Goal: Information Seeking & Learning: Understand process/instructions

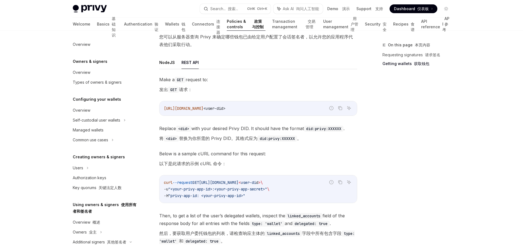
scroll to position [155, 0]
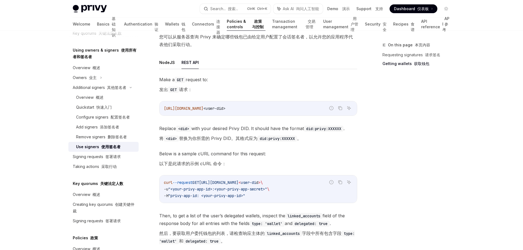
click at [393, 104] on div "On this page 本页内容 Requesting signatures 请求签名 Getting wallets 获取钱包" at bounding box center [414, 146] width 84 height 209
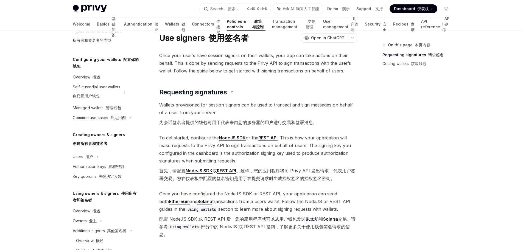
scroll to position [0, 0]
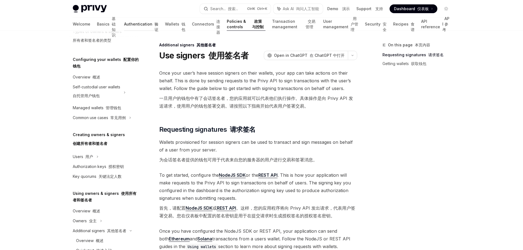
click at [130, 26] on link "Authentication 验证" at bounding box center [141, 24] width 34 height 13
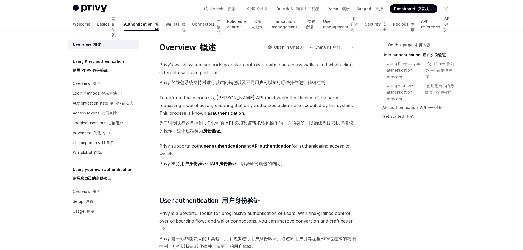
click at [115, 95] on font "登录方法" at bounding box center [109, 93] width 15 height 5
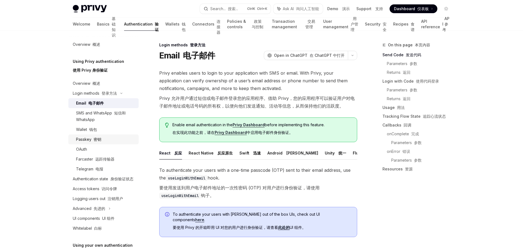
click at [104, 138] on div "Passkey 密钥" at bounding box center [105, 139] width 59 height 7
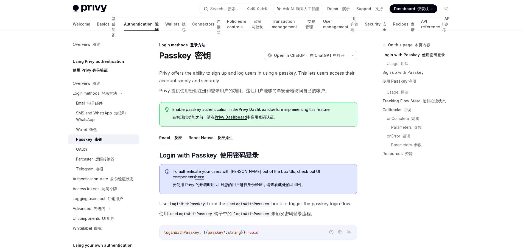
scroll to position [55, 0]
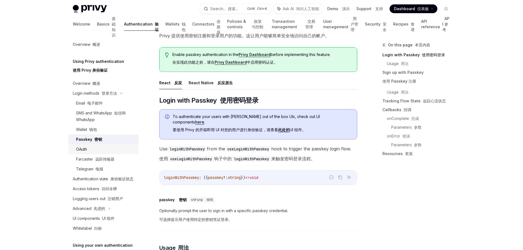
click at [96, 150] on div "OAuth" at bounding box center [105, 149] width 59 height 7
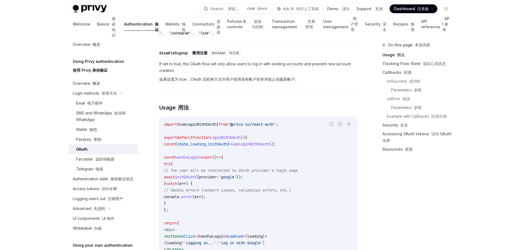
scroll to position [467, 0]
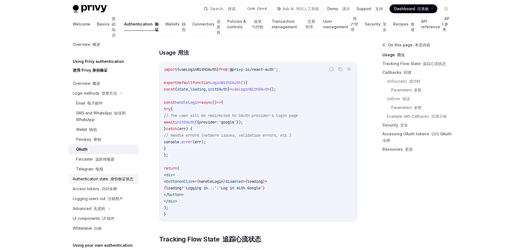
click at [121, 175] on link "Authentication state 身份验证状态" at bounding box center [103, 179] width 70 height 10
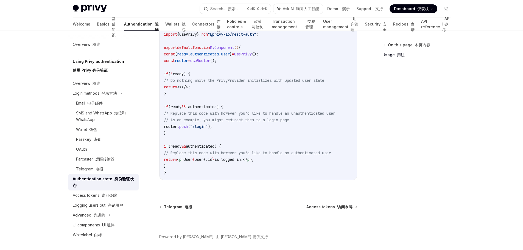
scroll to position [274, 0]
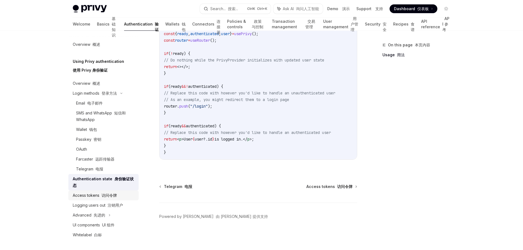
click at [126, 196] on div "Access tokens 访问令牌" at bounding box center [104, 195] width 63 height 7
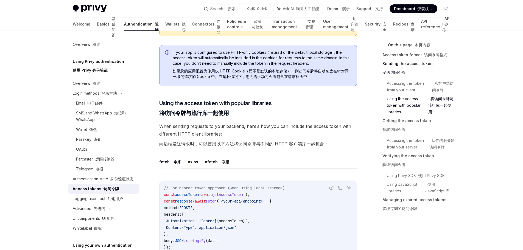
scroll to position [632, 0]
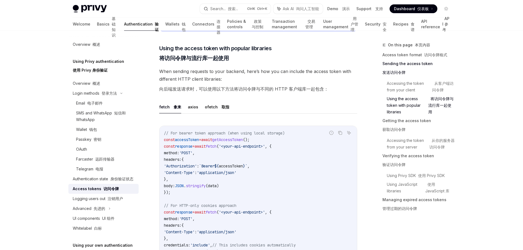
click at [377, 233] on div "On this page 本页内容 Access token format 访问令牌格式 Sending the access token 发送访问令牌 Ac…" at bounding box center [414, 146] width 84 height 209
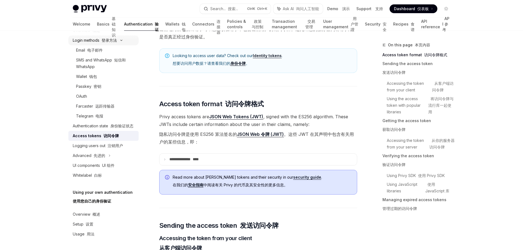
scroll to position [0, 0]
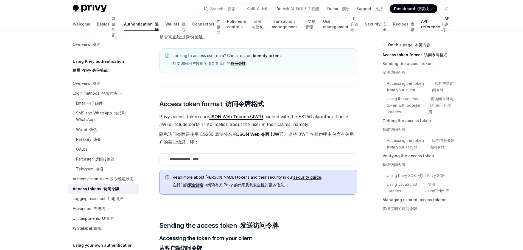
click at [421, 25] on link "API reference API 参考" at bounding box center [435, 24] width 29 height 13
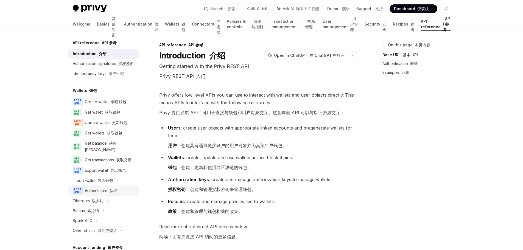
scroll to position [55, 0]
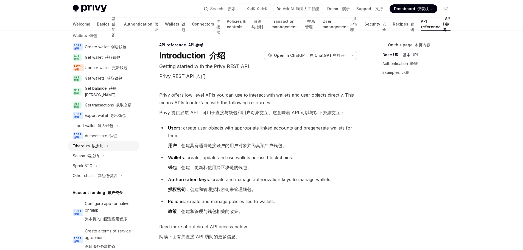
click at [100, 148] on font "以太坊" at bounding box center [98, 146] width 12 height 5
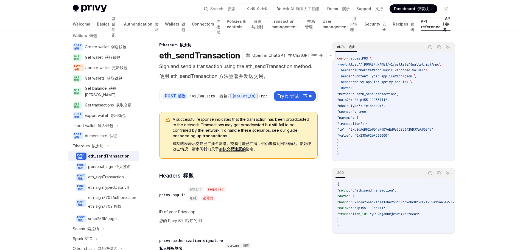
click at [111, 160] on div "eth_sendTransaction" at bounding box center [108, 156] width 41 height 7
type textarea "*"
drag, startPoint x: 373, startPoint y: 113, endPoint x: 352, endPoint y: 100, distance: 24.9
click at [352, 100] on code "curl --request POST \ --url https://[DOMAIN_NAME]/v1/wallets/{wallet_id}/rpc \ …" at bounding box center [395, 106] width 117 height 101
click at [368, 133] on code "curl --request POST \ --url https://[DOMAIN_NAME]/v1/wallets/{wallet_id}/rpc \ …" at bounding box center [395, 106] width 117 height 101
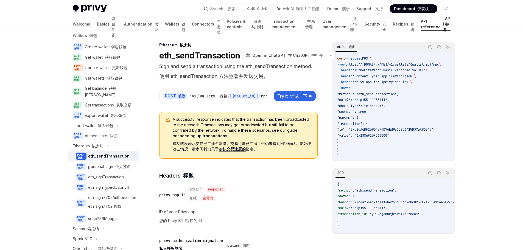
drag, startPoint x: 345, startPoint y: 139, endPoint x: 342, endPoint y: 120, distance: 19.2
click at [342, 120] on code "curl --request POST \ --url https://[DOMAIN_NAME]/v1/wallets/{wallet_id}/rpc \ …" at bounding box center [395, 106] width 117 height 101
click at [385, 107] on span ""chain_type": "ethereum"," at bounding box center [361, 106] width 48 height 4
click at [346, 105] on span ""chain_type": "ethereum"," at bounding box center [361, 106] width 48 height 4
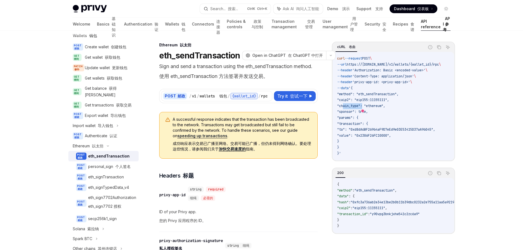
click at [354, 103] on code "curl --request POST \ --url https://[DOMAIN_NAME]/v1/wallets/{wallet_id}/rpc \ …" at bounding box center [395, 106] width 117 height 101
click at [419, 103] on code "curl --request POST \ --url https://[DOMAIN_NAME]/v1/wallets/{wallet_id}/rpc \ …" at bounding box center [395, 106] width 117 height 101
click at [287, 43] on div "Ethereum 以太坊" at bounding box center [238, 44] width 159 height 5
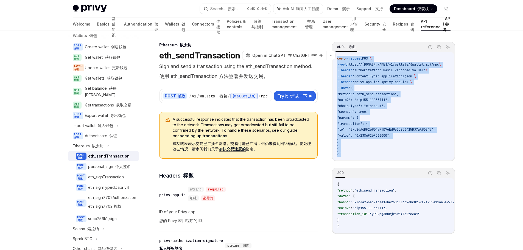
drag, startPoint x: 342, startPoint y: 154, endPoint x: 337, endPoint y: 60, distance: 93.6
click at [337, 60] on div "curl --request POST \ --url https://[DOMAIN_NAME]/v1/wallets/{wallet_id}/rpc \ …" at bounding box center [393, 106] width 121 height 109
copy code "curl --request POST \ --url https://[DOMAIN_NAME]/v1/wallets/{wallet_id}/rpc \ …"
